Goal: Task Accomplishment & Management: Complete application form

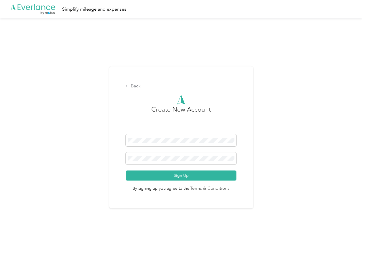
click at [182, 131] on h3 "Create New Account" at bounding box center [181, 120] width 60 height 30
click at [182, 9] on div ".cls-1 { fill: #00adee; } .cls-2 { fill: #fff; } .cls-3 { fill: #707372; } .cls…" at bounding box center [181, 9] width 362 height 18
click at [182, 86] on div "Back" at bounding box center [181, 86] width 111 height 7
click at [182, 176] on button "Sign Up" at bounding box center [181, 176] width 111 height 10
